Goal: Find contact information: Find contact information

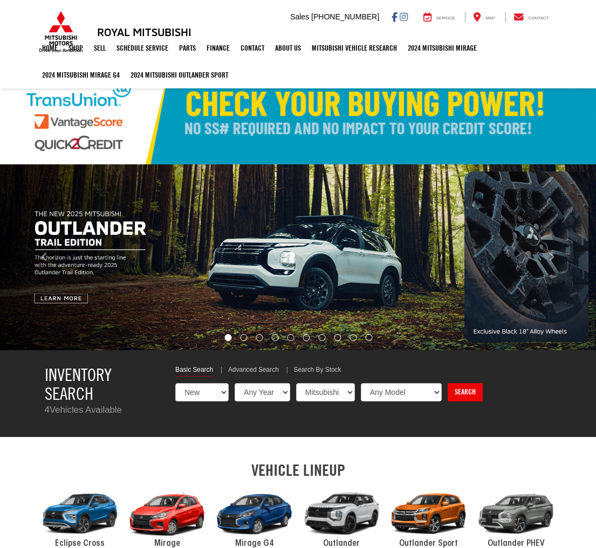
select select "Mitsubishi"
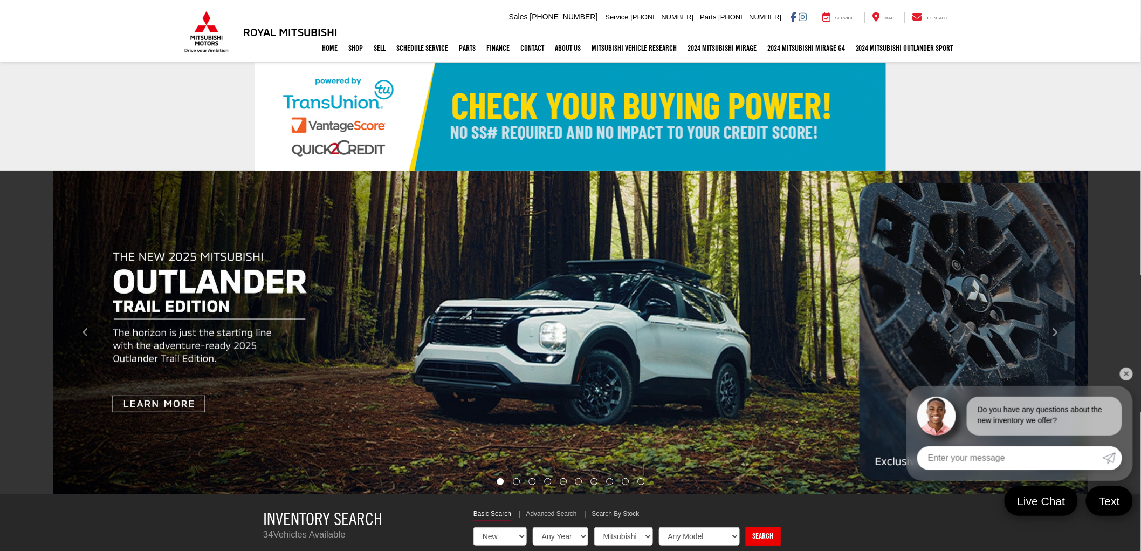
click at [595, 370] on link "✕" at bounding box center [1126, 373] width 13 height 13
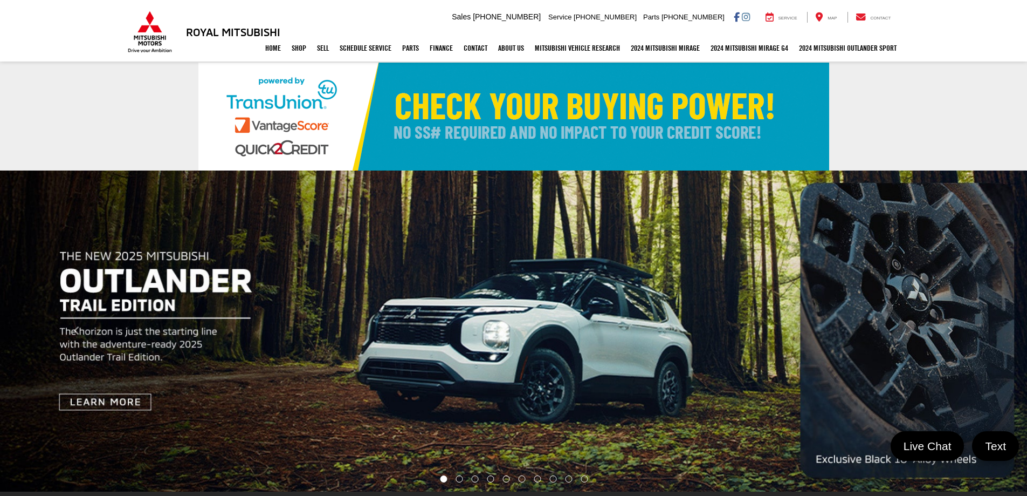
drag, startPoint x: 1129, startPoint y: 0, endPoint x: 851, endPoint y: 107, distance: 297.5
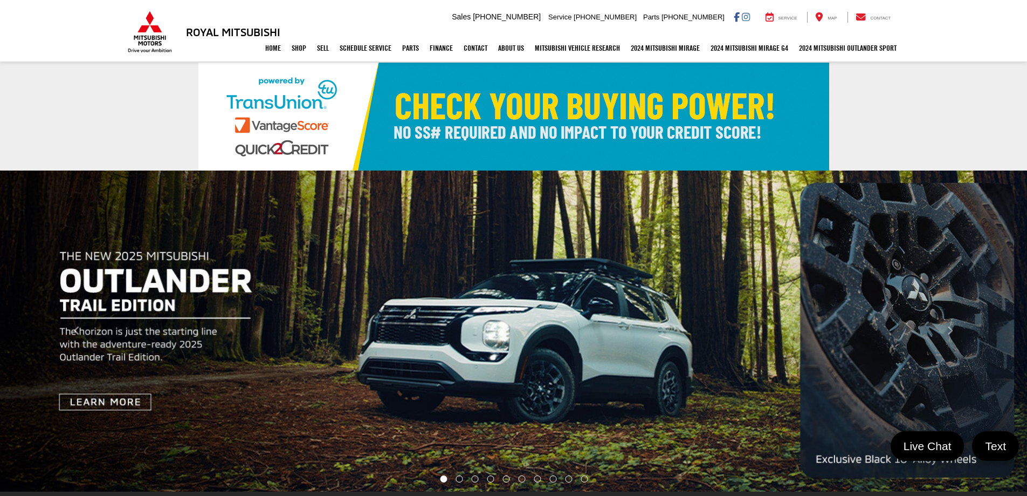
click at [595, 107] on link at bounding box center [513, 117] width 1027 height 108
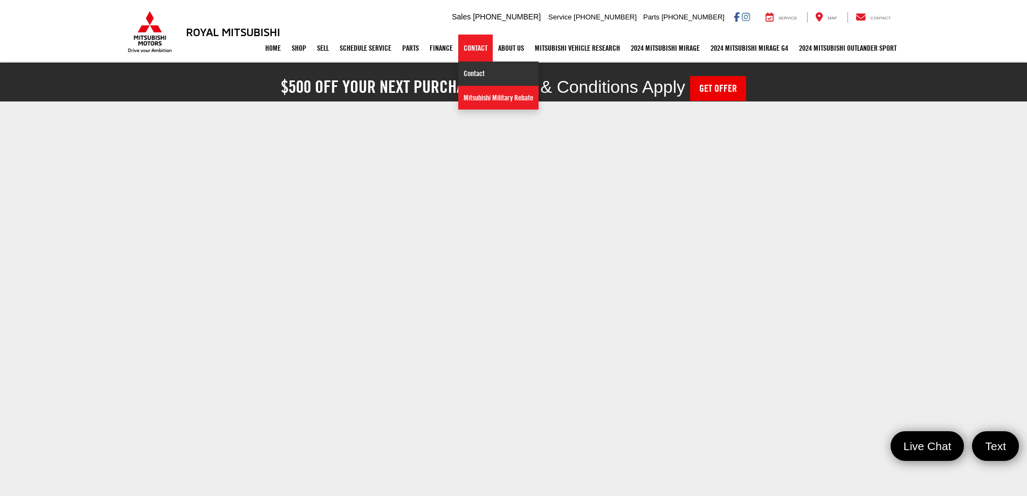
click at [470, 74] on link "Contact" at bounding box center [498, 73] width 80 height 24
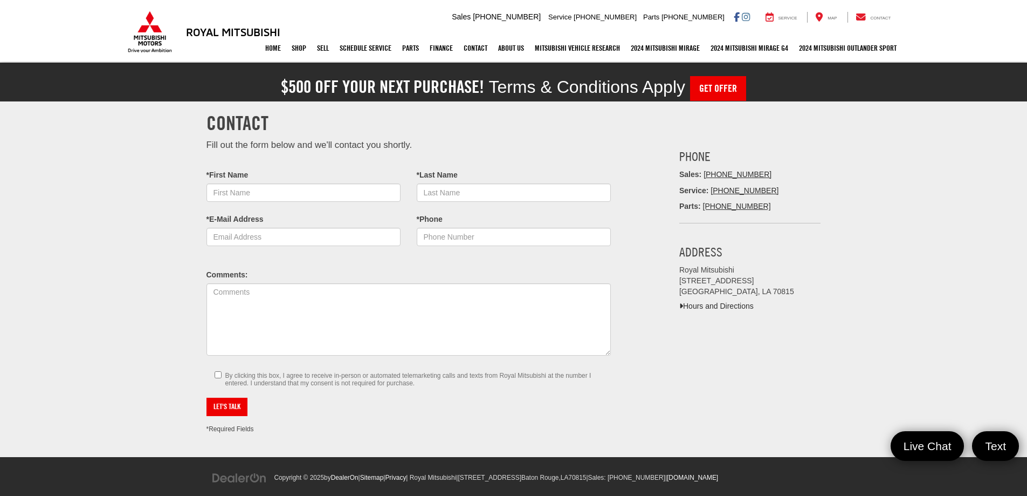
scroll to position [20, 0]
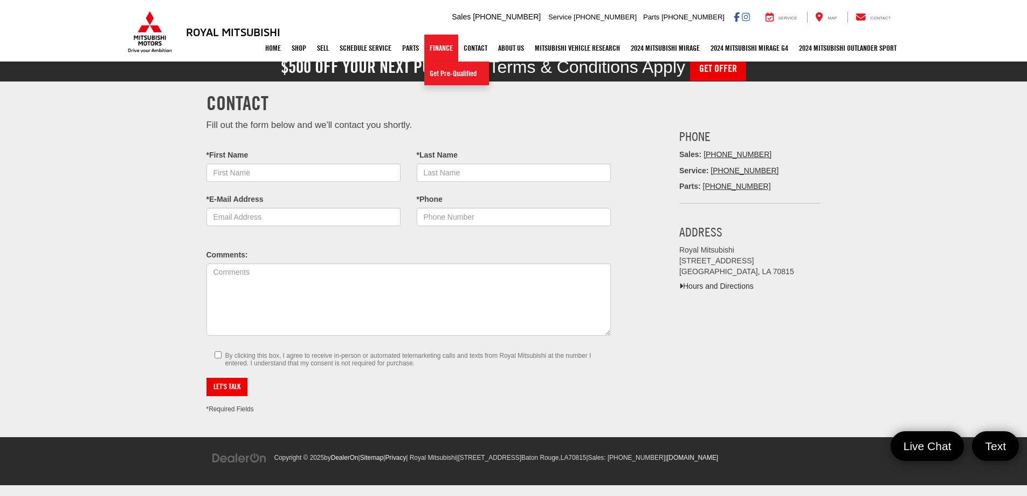
click at [439, 51] on link "Finance" at bounding box center [441, 48] width 34 height 27
click at [270, 52] on link "Home" at bounding box center [273, 48] width 26 height 27
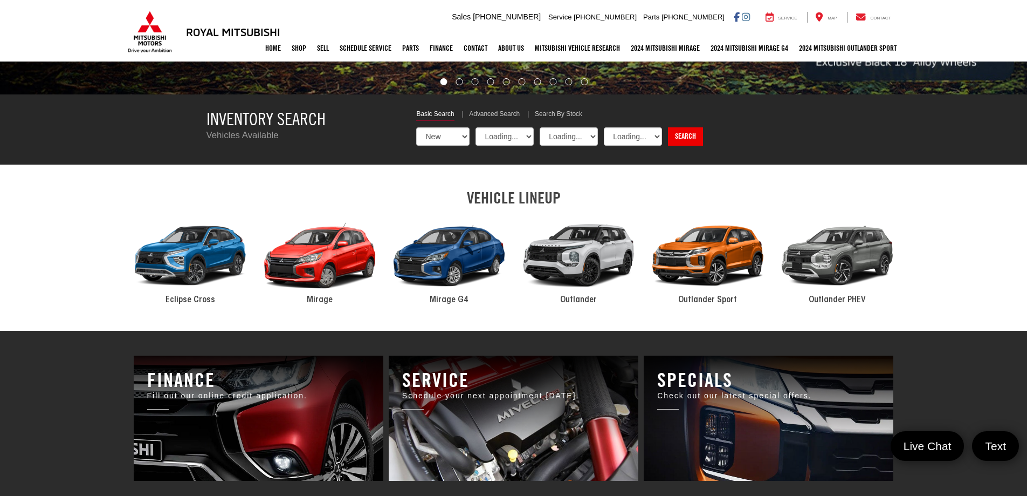
select select "Mitsubishi"
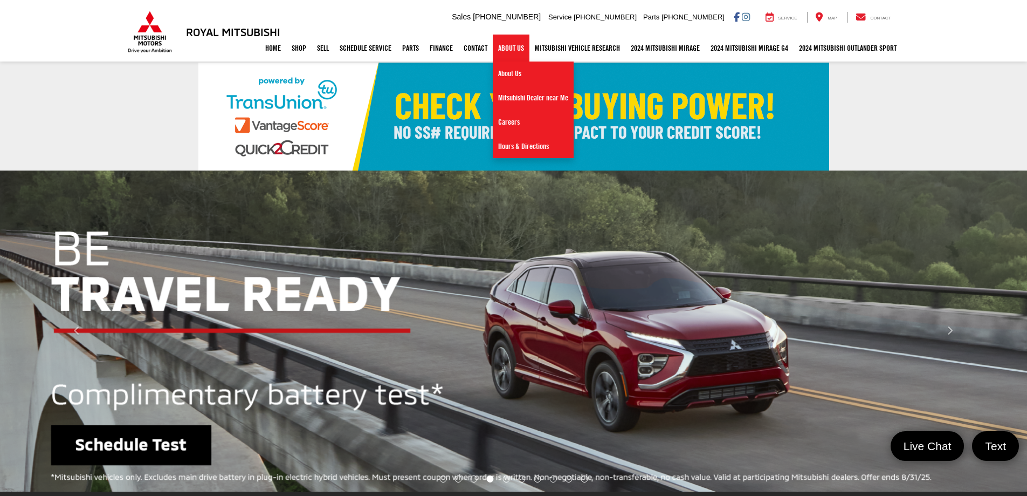
click at [513, 50] on link "About Us" at bounding box center [511, 48] width 37 height 27
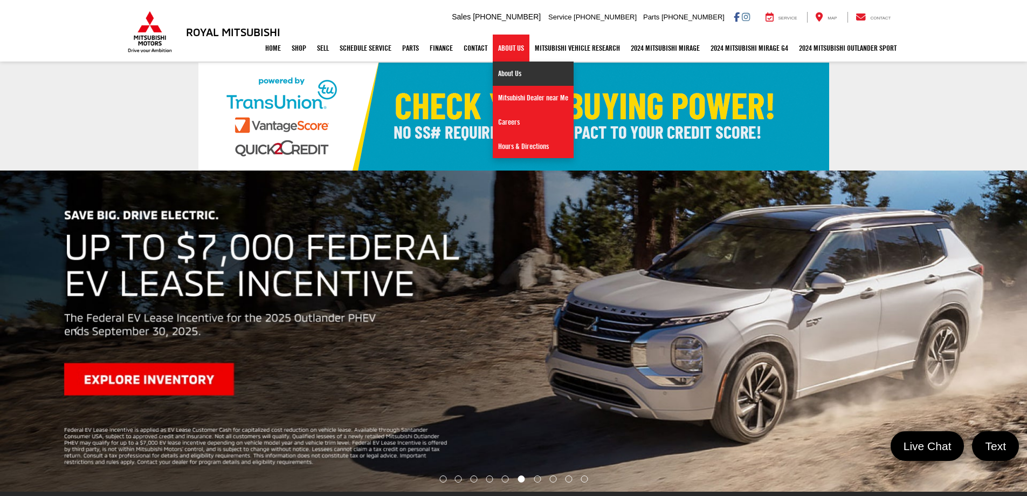
click at [512, 78] on link "About Us" at bounding box center [533, 73] width 81 height 24
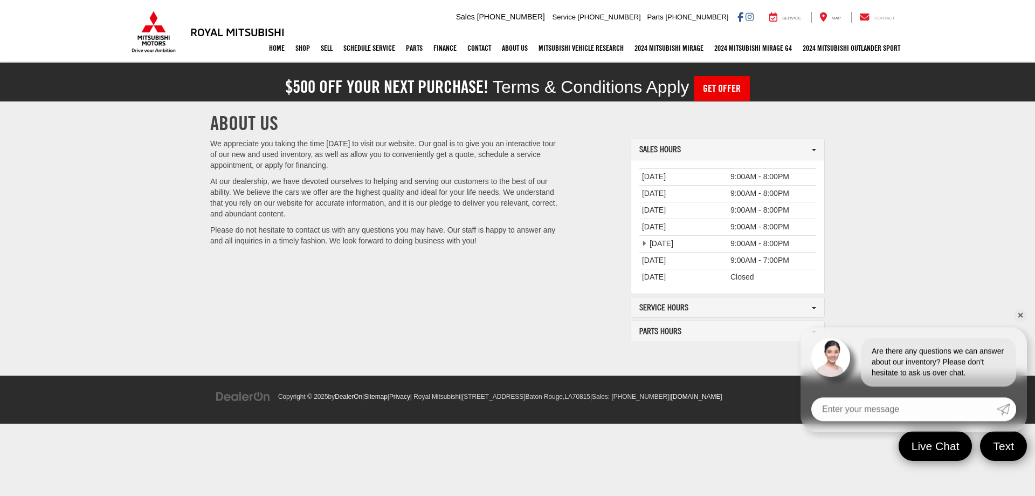
click at [869, 17] on icon at bounding box center [865, 17] width 10 height 1
